Goal: Information Seeking & Learning: Find specific fact

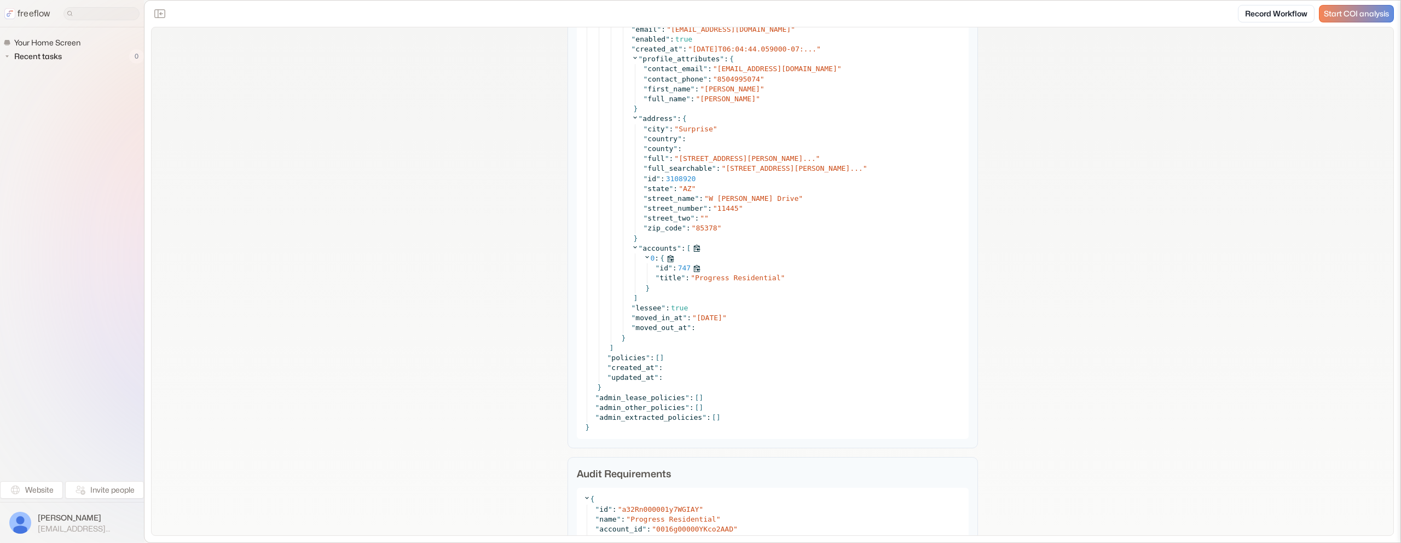
scroll to position [4117, 0]
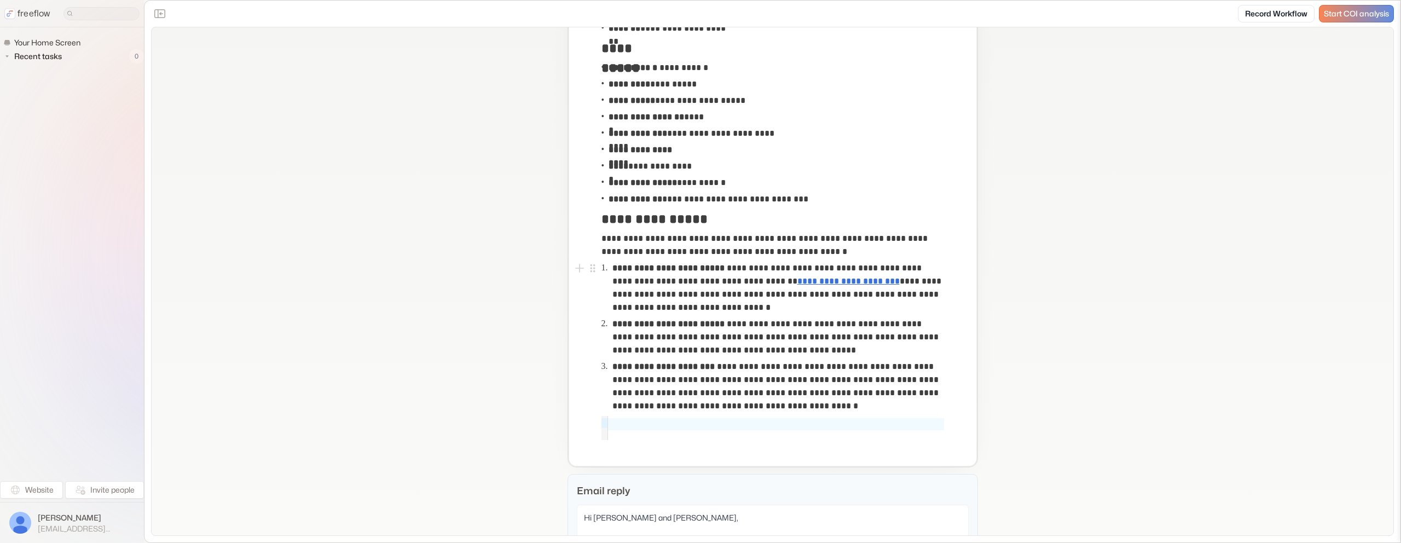
scroll to position [152, 0]
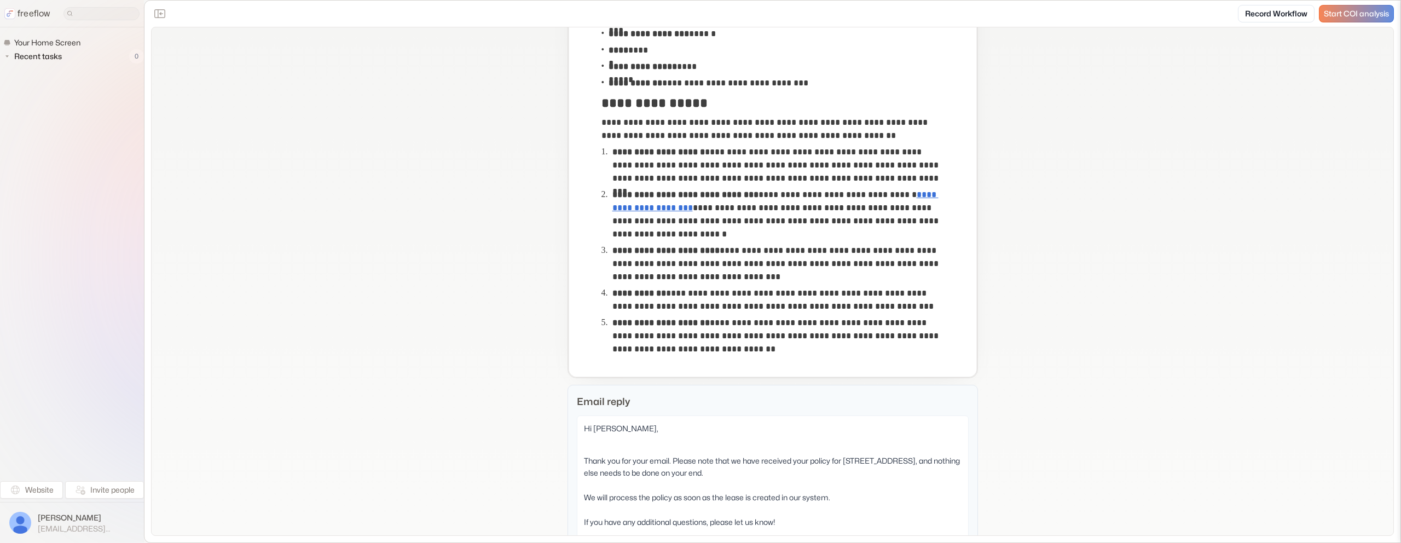
scroll to position [266, 0]
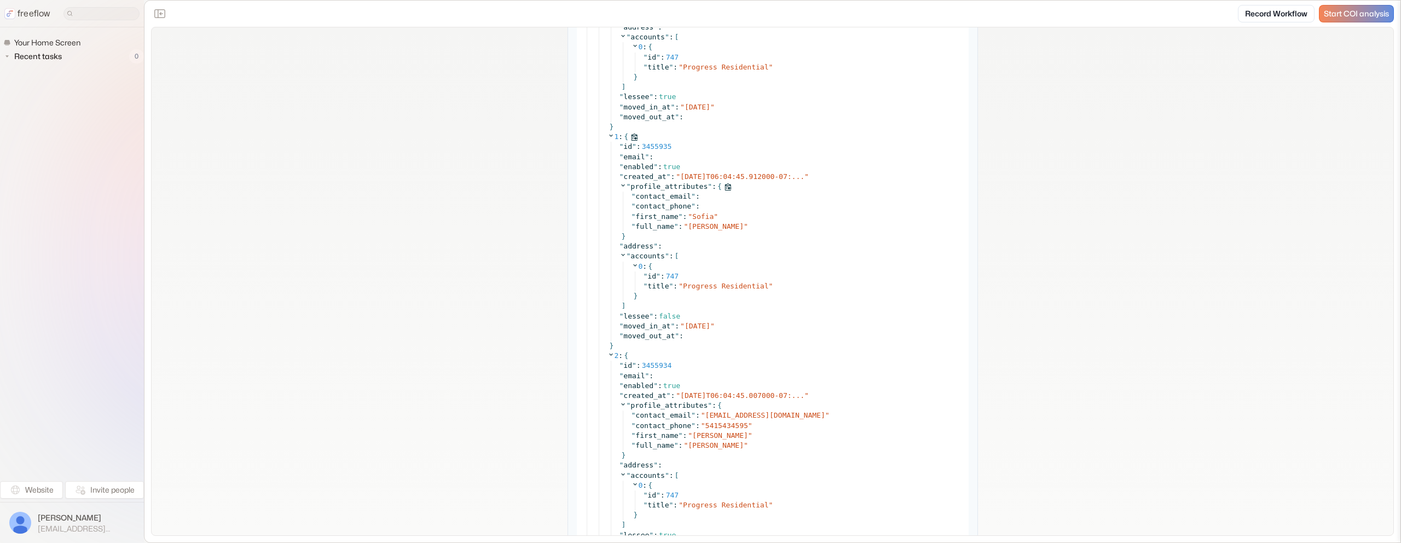
scroll to position [2219, 0]
copy span "[PERSON_NAME]"
drag, startPoint x: 777, startPoint y: 226, endPoint x: 316, endPoint y: 239, distance: 461.1
click at [689, 228] on span "[PERSON_NAME]" at bounding box center [716, 225] width 56 height 8
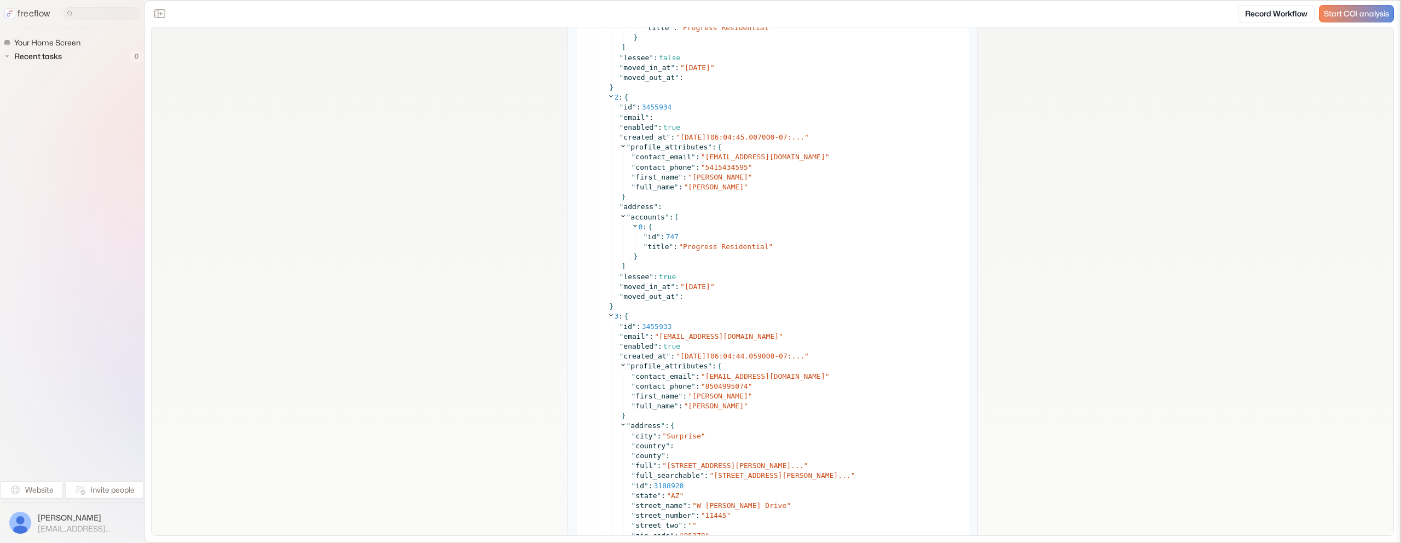
scroll to position [2484, 0]
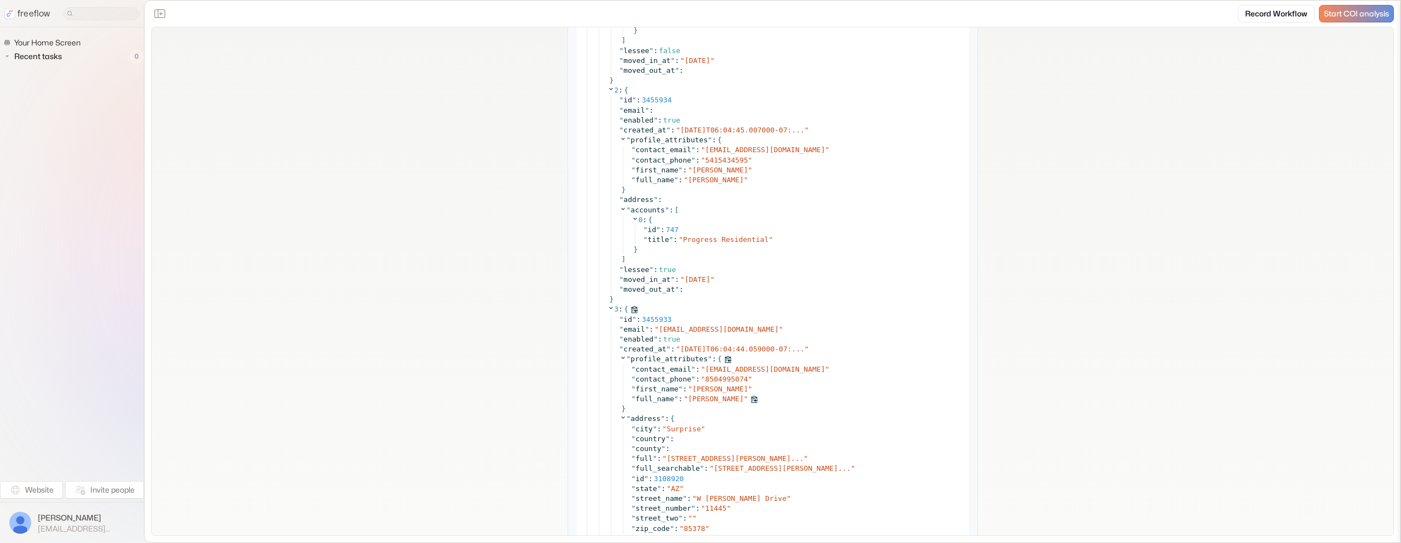
drag, startPoint x: 775, startPoint y: 399, endPoint x: 688, endPoint y: 400, distance: 87.6
click at [688, 400] on div "" full_name " : " Andrew Joseph Aguilar "" at bounding box center [797, 399] width 331 height 10
copy span "[PERSON_NAME]"
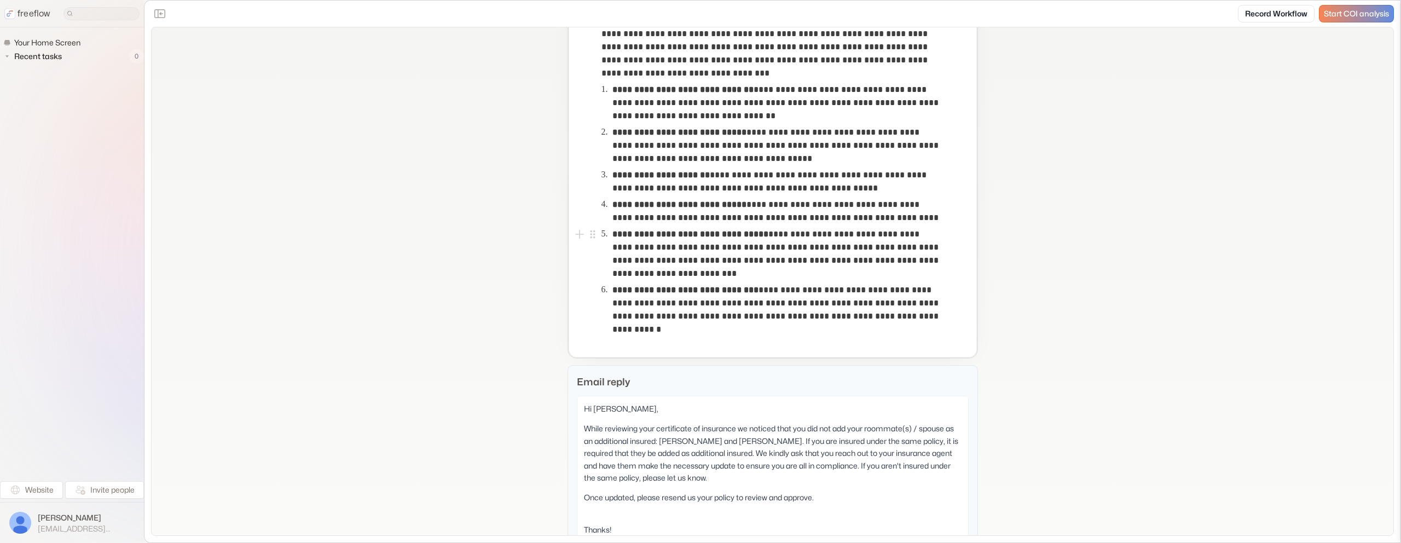
scroll to position [355, 0]
drag, startPoint x: 824, startPoint y: 147, endPoint x: 913, endPoint y: 145, distance: 88.2
click at [913, 145] on p "**********" at bounding box center [778, 144] width 331 height 39
copy p "**********"
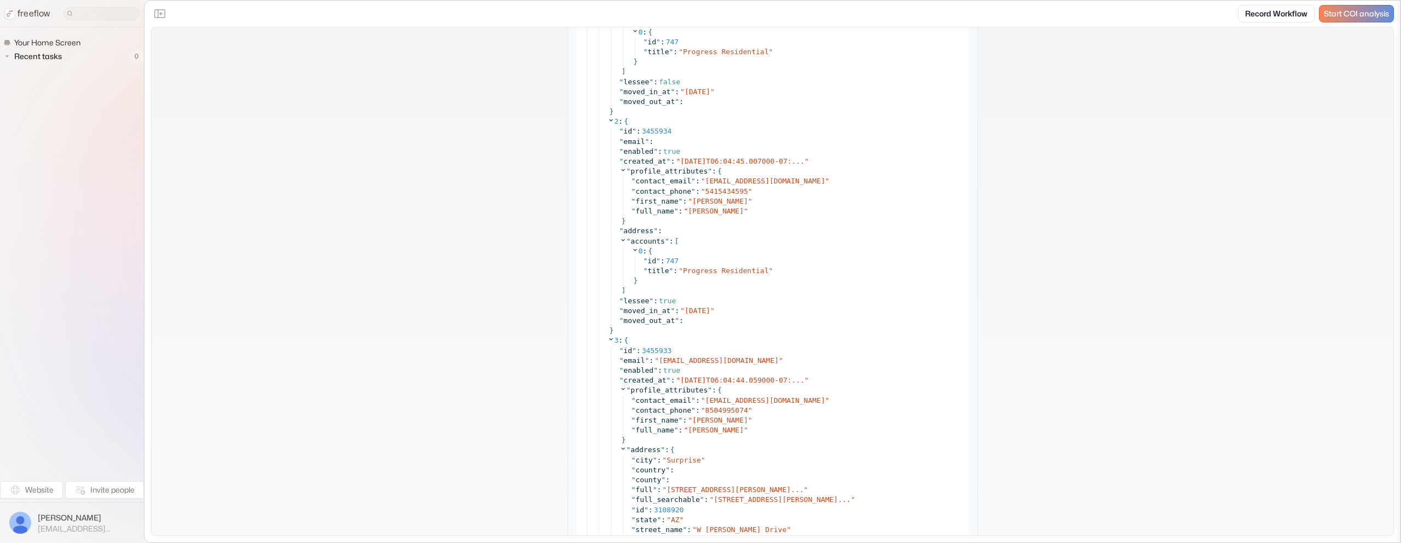
scroll to position [2453, 0]
